Goal: Use online tool/utility: Utilize a website feature to perform a specific function

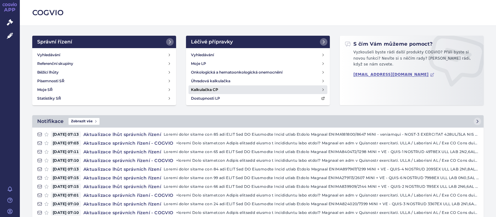
click at [204, 89] on h4 "Kalkulačka CP" at bounding box center [204, 89] width 27 height 6
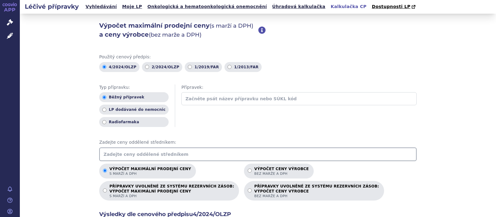
click at [139, 155] on input "text" at bounding box center [257, 154] width 317 height 14
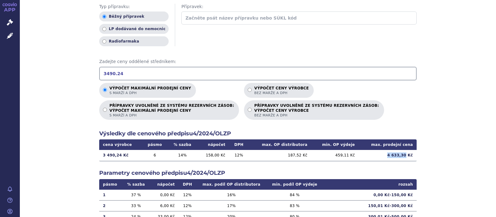
drag, startPoint x: 406, startPoint y: 156, endPoint x: 382, endPoint y: 156, distance: 24.8
click at [382, 156] on td "4 633,30 Kč" at bounding box center [387, 155] width 58 height 11
copy td "4 633,30"
drag, startPoint x: 121, startPoint y: 72, endPoint x: 74, endPoint y: 75, distance: 46.9
click at [99, 75] on input "3490.24" at bounding box center [257, 74] width 317 height 14
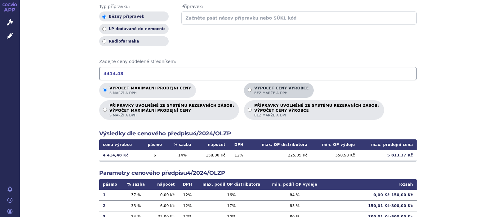
type input "4414.48"
click at [248, 88] on input "Výpočet ceny výrobce bez marže a DPH" at bounding box center [250, 90] width 4 height 4
radio input "true"
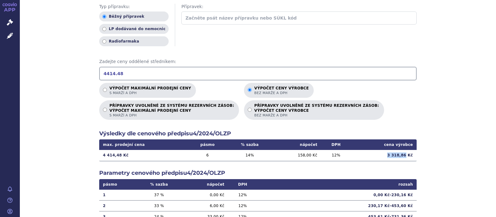
drag, startPoint x: 405, startPoint y: 154, endPoint x: 382, endPoint y: 154, distance: 23.5
click at [382, 154] on td "3 318,86 Kč" at bounding box center [384, 155] width 66 height 11
copy td "3 318,86"
drag, startPoint x: 129, startPoint y: 74, endPoint x: 61, endPoint y: 77, distance: 67.9
click at [99, 77] on input "4414.48" at bounding box center [257, 74] width 317 height 14
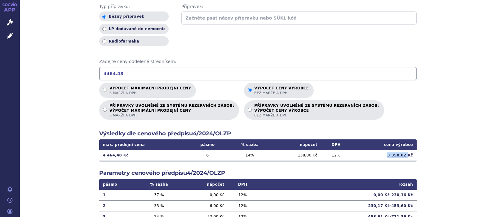
drag, startPoint x: 408, startPoint y: 155, endPoint x: 382, endPoint y: 158, distance: 26.2
click at [382, 158] on td "3 358,02 Kč" at bounding box center [384, 155] width 66 height 11
copy td "3 358,02"
drag, startPoint x: 129, startPoint y: 74, endPoint x: 74, endPoint y: 74, distance: 55.1
click at [99, 74] on input "4464.48" at bounding box center [257, 74] width 317 height 14
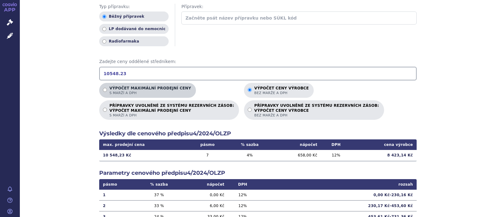
type input "10548.23"
click at [104, 89] on input "Výpočet maximální prodejní ceny s marží a DPH" at bounding box center [105, 90] width 4 height 4
radio input "true"
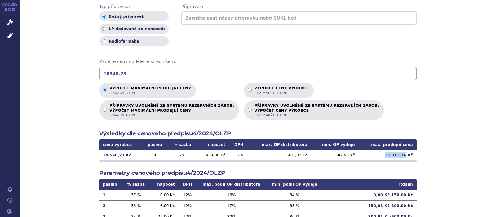
drag, startPoint x: 407, startPoint y: 156, endPoint x: 384, endPoint y: 156, distance: 22.9
click at [384, 156] on td "13 011,26 Kč" at bounding box center [387, 155] width 58 height 11
copy td "13 011,26"
drag, startPoint x: 132, startPoint y: 77, endPoint x: 53, endPoint y: 76, distance: 79.0
click at [99, 75] on input "10548.23" at bounding box center [257, 74] width 317 height 14
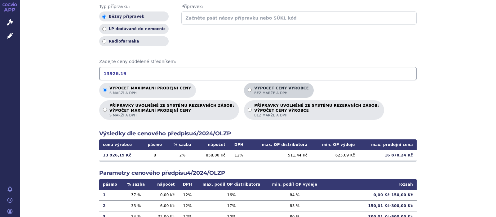
type input "13926.19"
click at [248, 89] on input "Výpočet ceny výrobce bez marže a DPH" at bounding box center [250, 90] width 4 height 4
radio input "true"
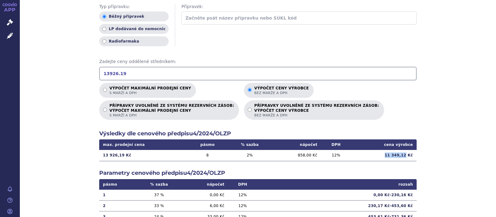
drag, startPoint x: 407, startPoint y: 154, endPoint x: 382, endPoint y: 154, distance: 25.1
click at [382, 154] on td "11 349,12 Kč" at bounding box center [384, 155] width 66 height 11
copy td "11 349,12"
click at [121, 73] on input "13926.19" at bounding box center [257, 74] width 317 height 14
click at [248, 88] on input "Výpočet ceny výrobce bez marže a DPH" at bounding box center [250, 90] width 4 height 4
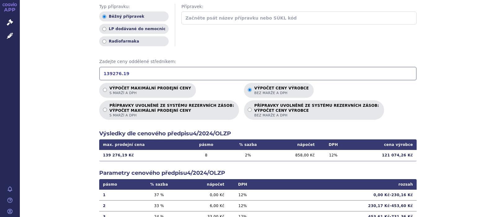
click at [114, 75] on input "139276.19" at bounding box center [257, 74] width 317 height 14
type input "13976.19"
drag, startPoint x: 408, startPoint y: 156, endPoint x: 384, endPoint y: 156, distance: 24.2
click at [384, 156] on td "11 392,88 Kč" at bounding box center [384, 155] width 66 height 11
copy td "11 392,88"
